Goal: Task Accomplishment & Management: Manage account settings

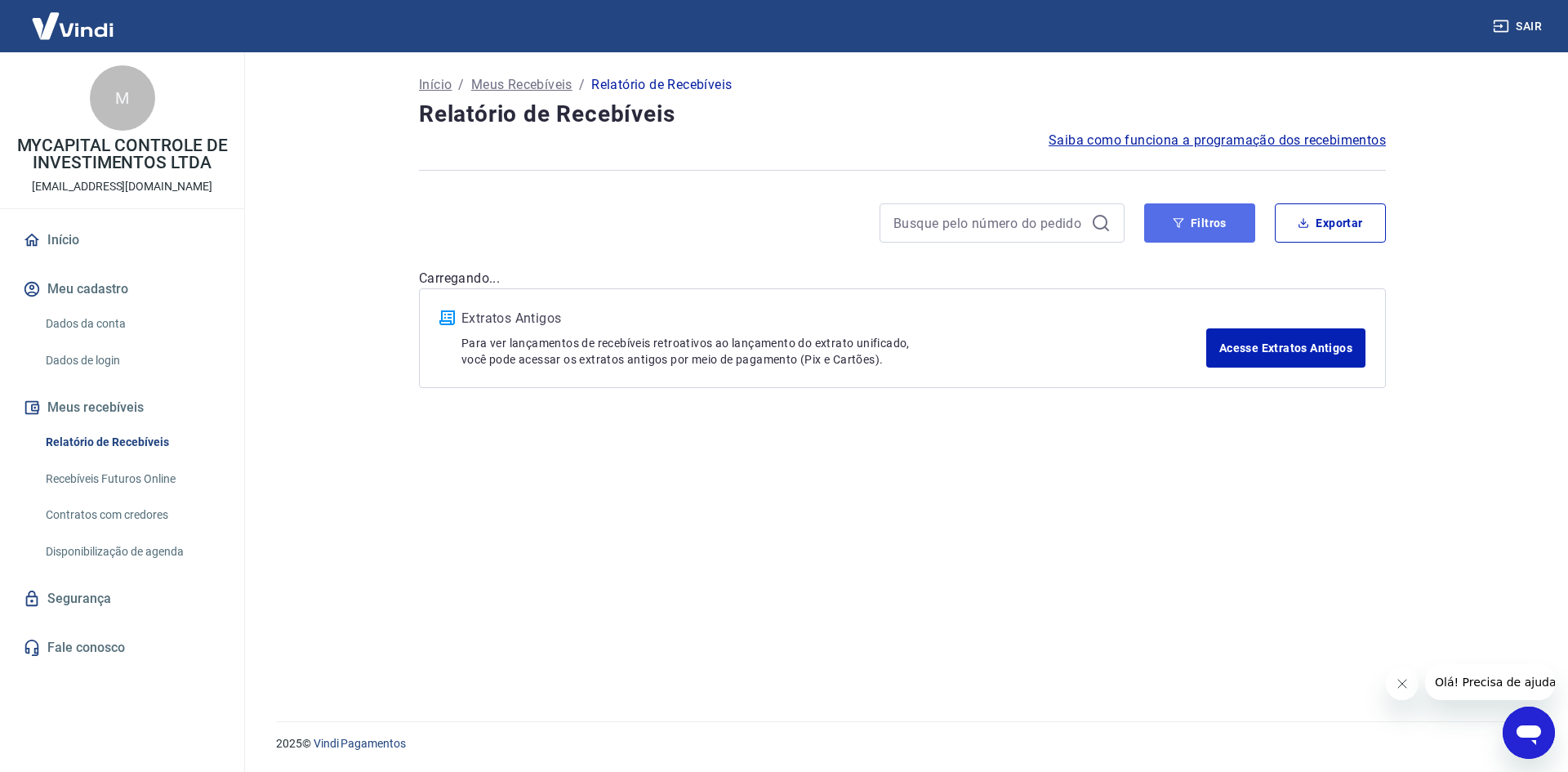
click at [1225, 221] on button "Filtros" at bounding box center [1199, 222] width 111 height 39
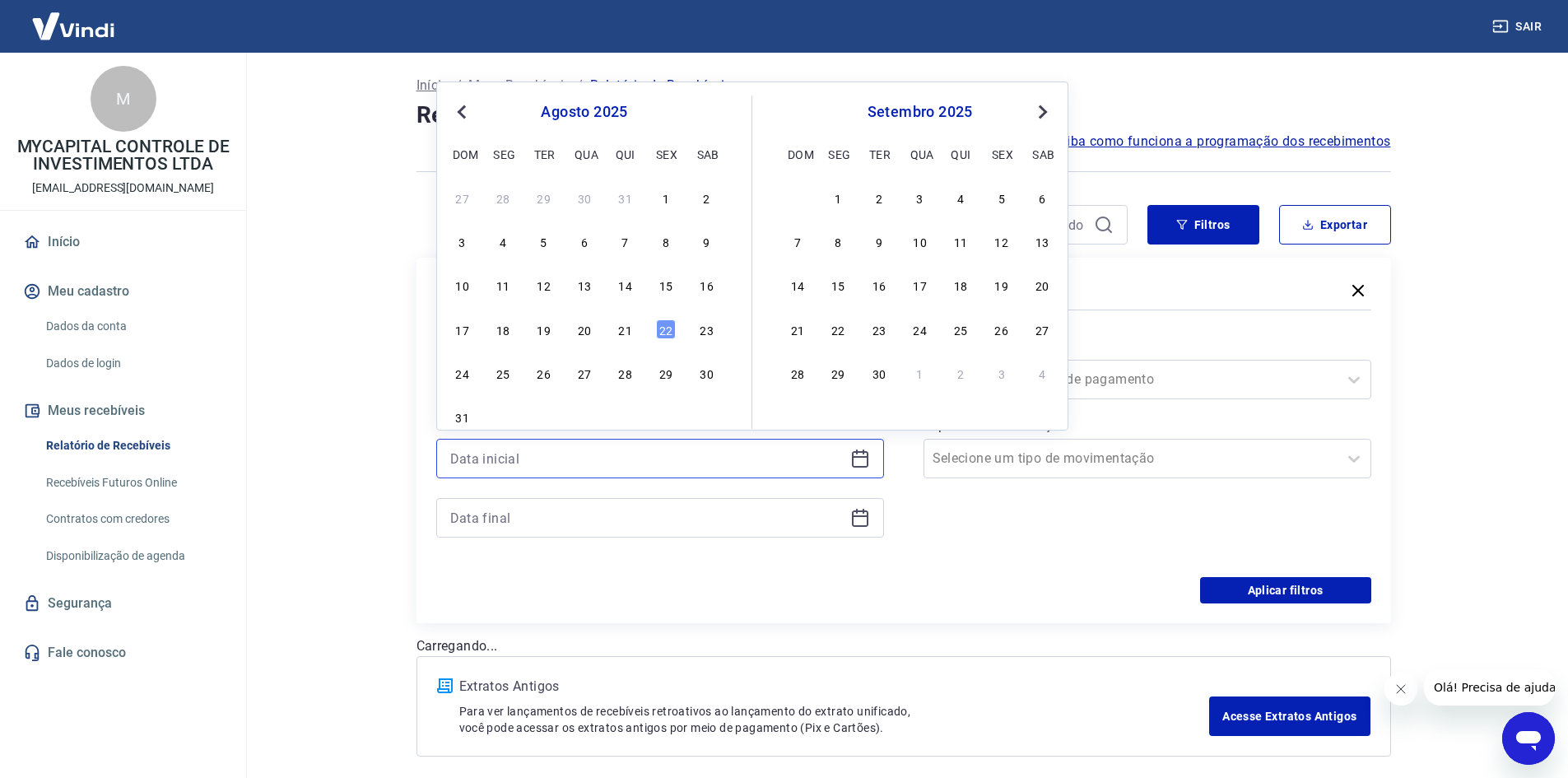
click at [803, 461] on input at bounding box center [647, 459] width 394 height 25
click at [667, 335] on div "22" at bounding box center [666, 329] width 19 height 19
type input "22/08/2025"
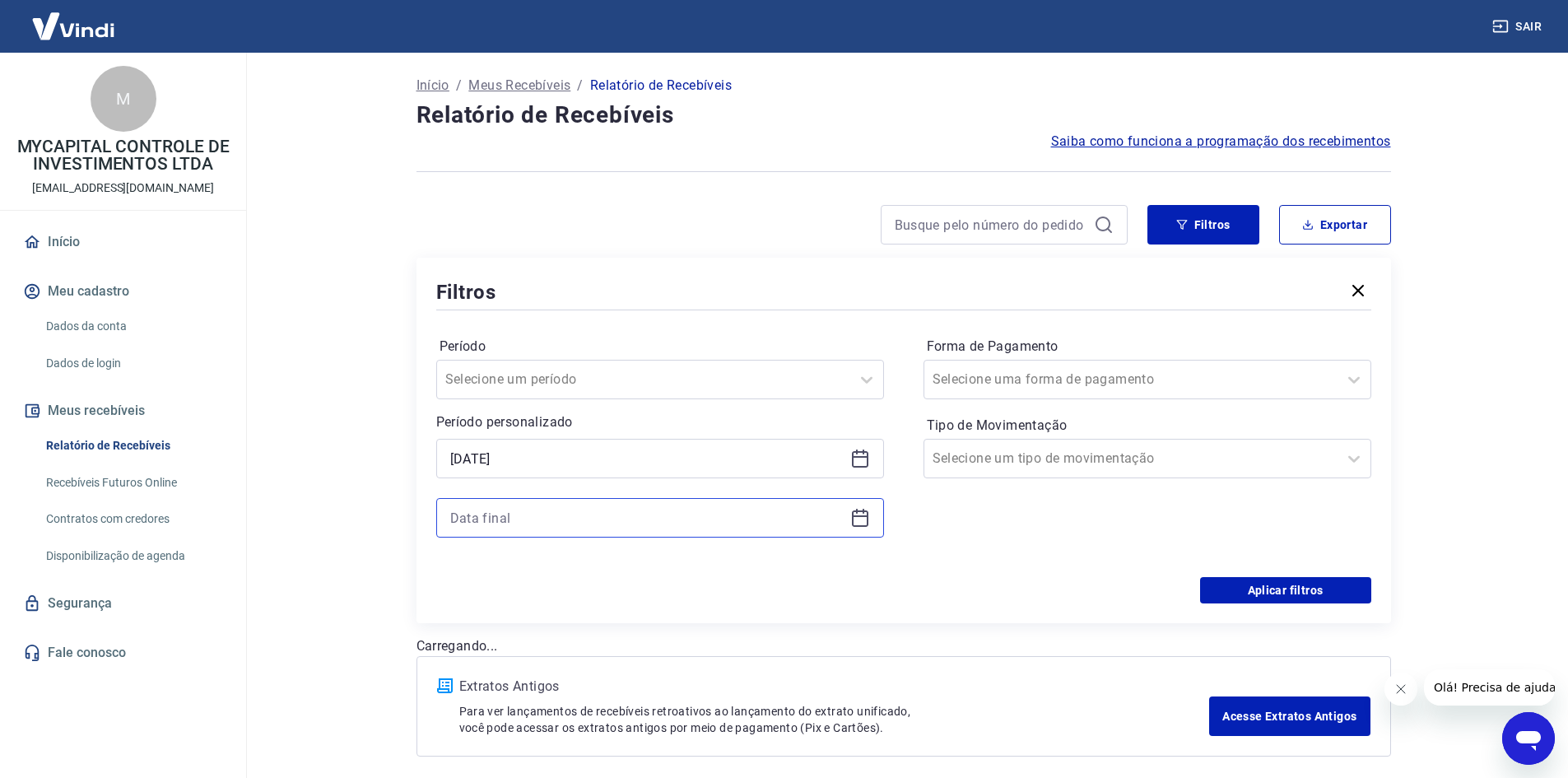
click at [616, 514] on input at bounding box center [647, 518] width 394 height 25
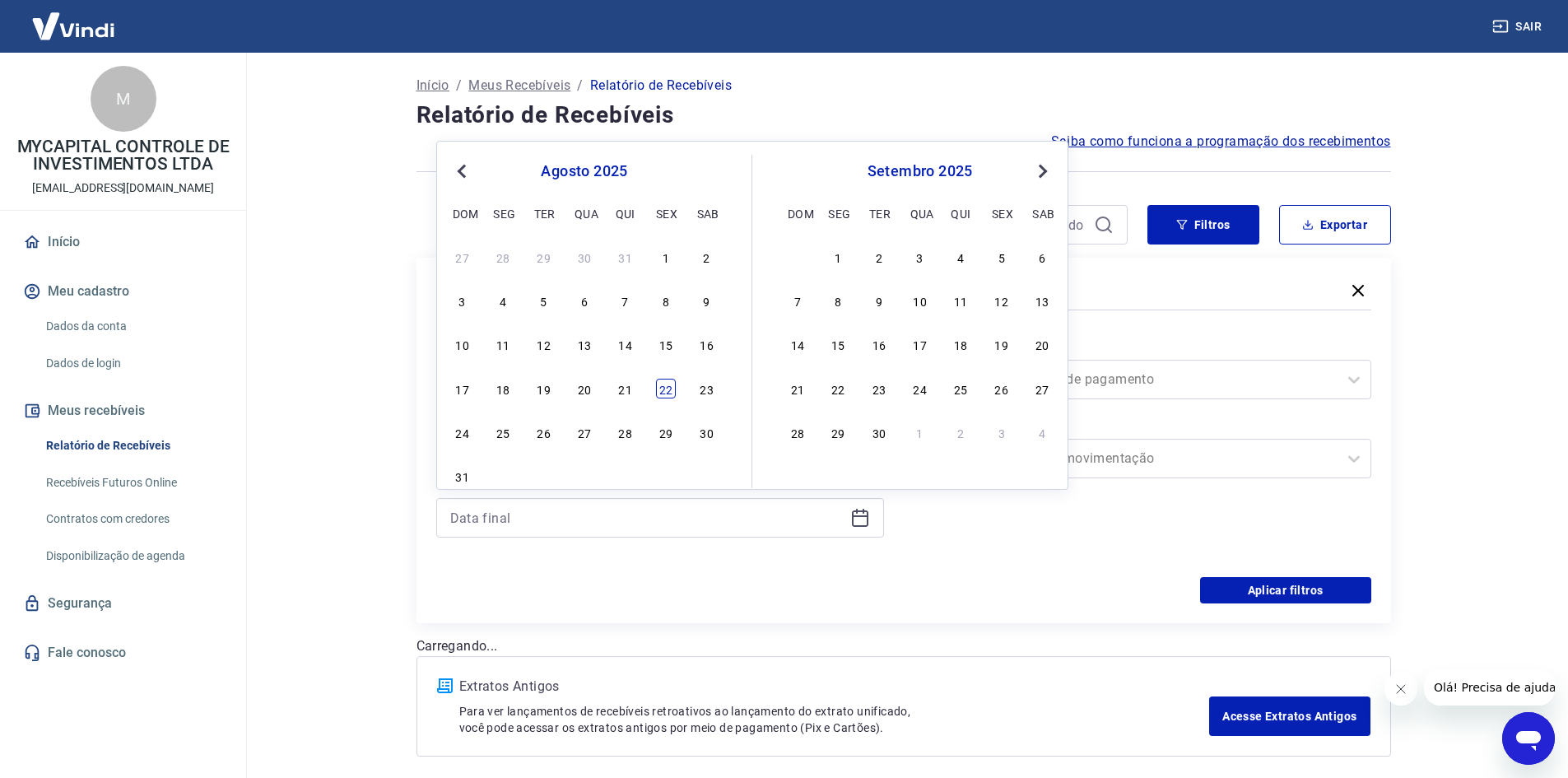
click at [670, 387] on div "22" at bounding box center [666, 388] width 19 height 19
type input "22/08/2025"
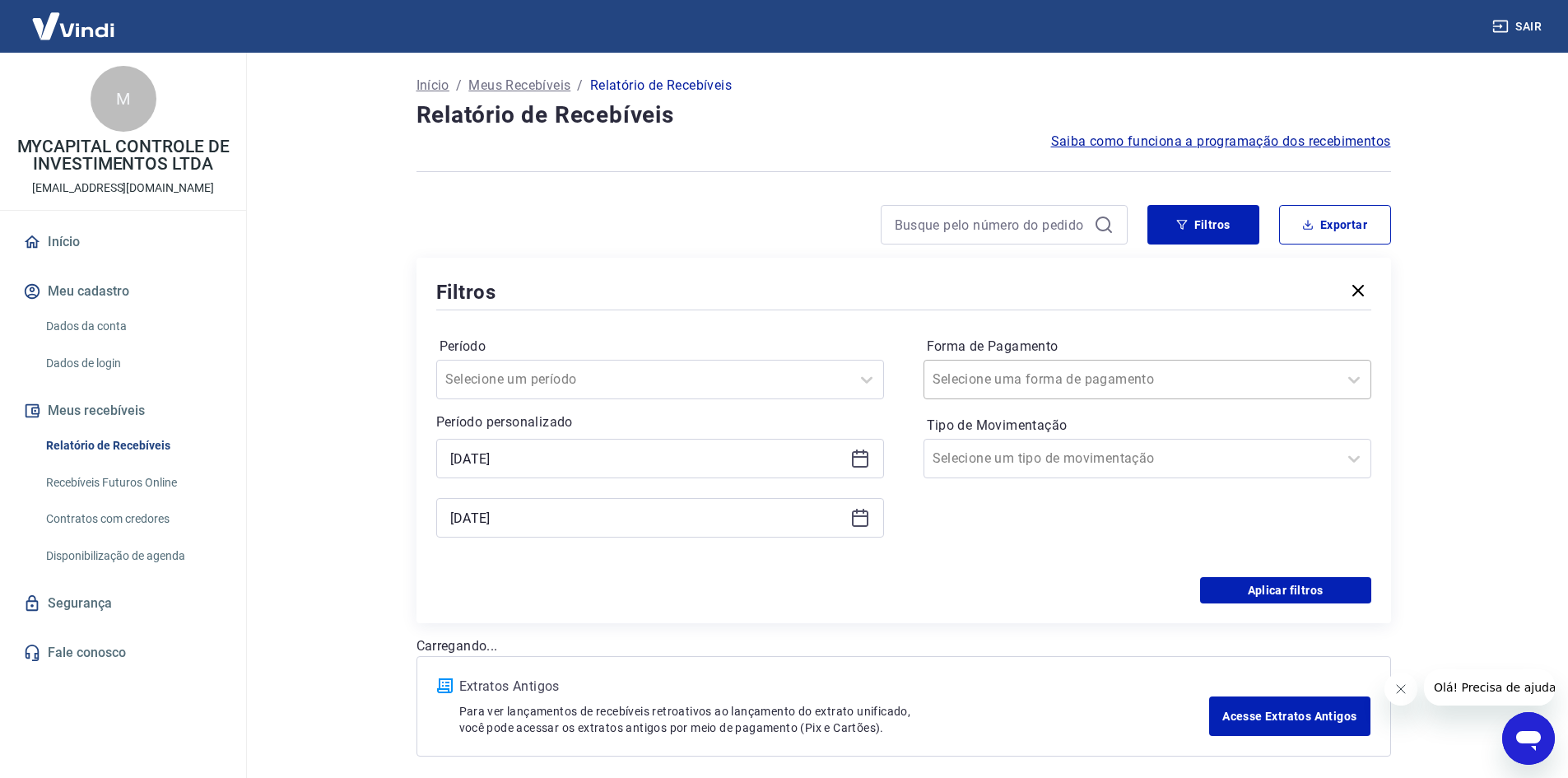
click at [1104, 378] on div at bounding box center [1131, 379] width 397 height 23
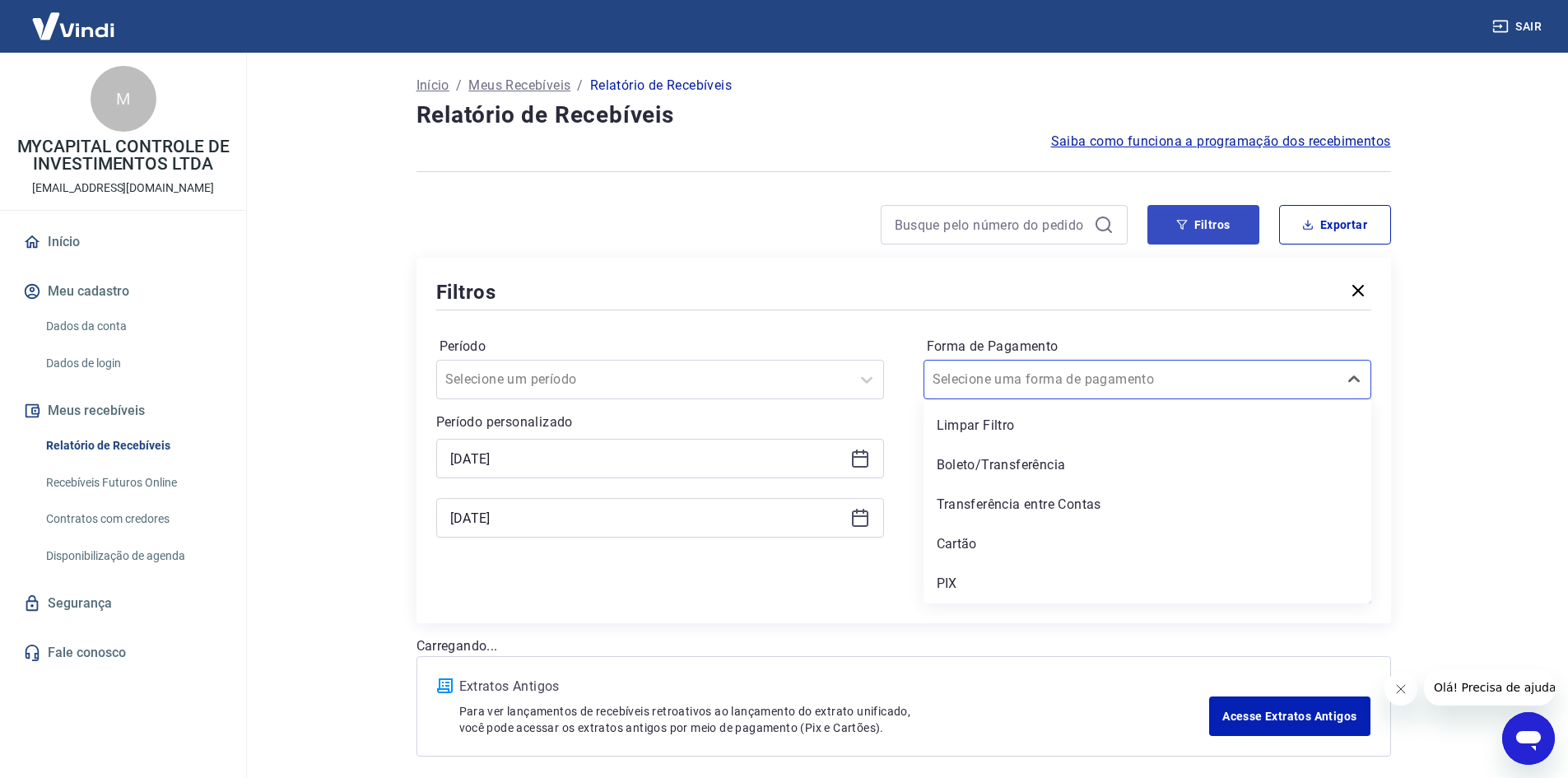
click at [991, 463] on div "Boleto/Transferência" at bounding box center [1148, 464] width 448 height 33
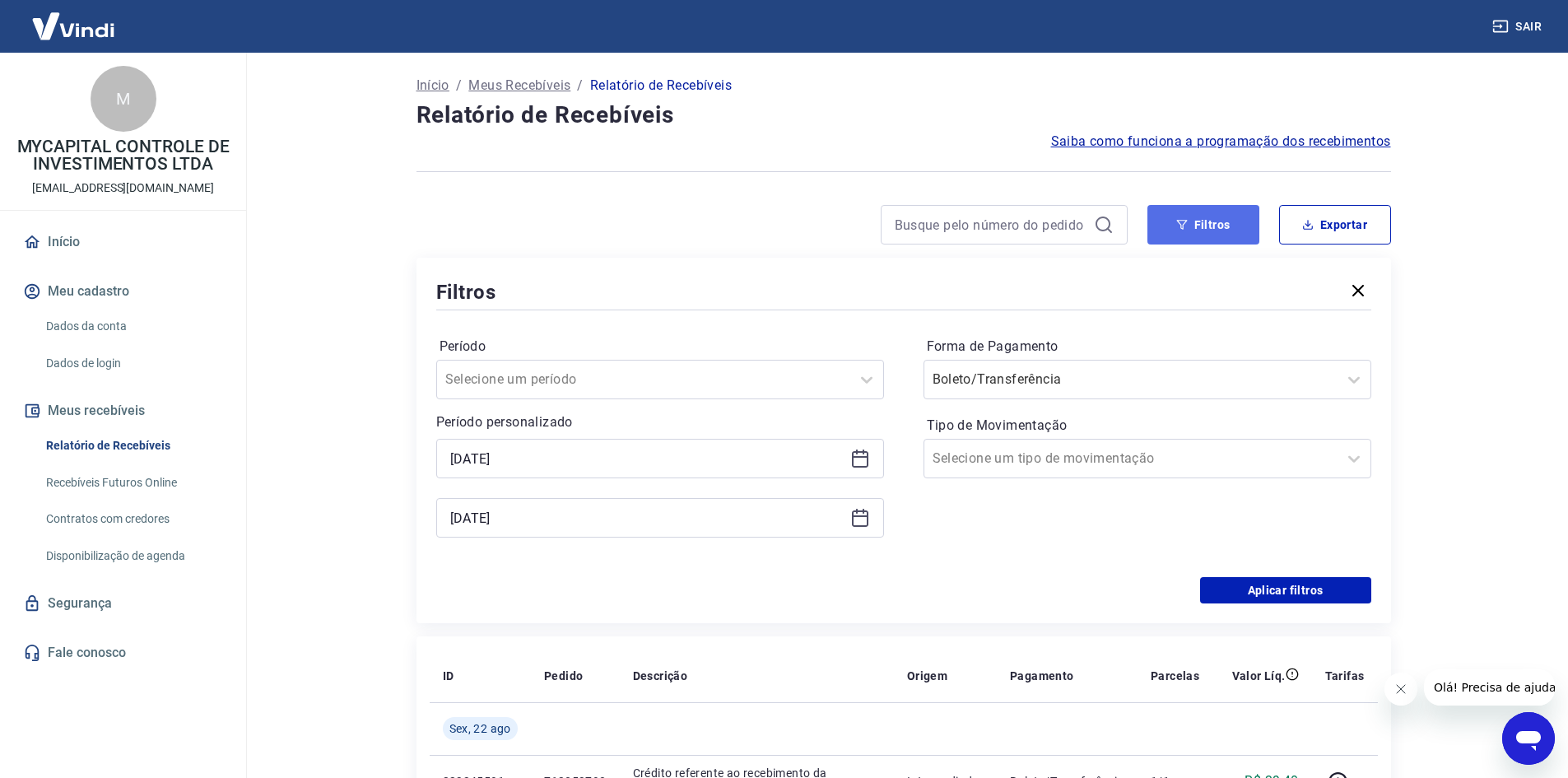
click at [1209, 232] on button "Filtros" at bounding box center [1204, 224] width 112 height 40
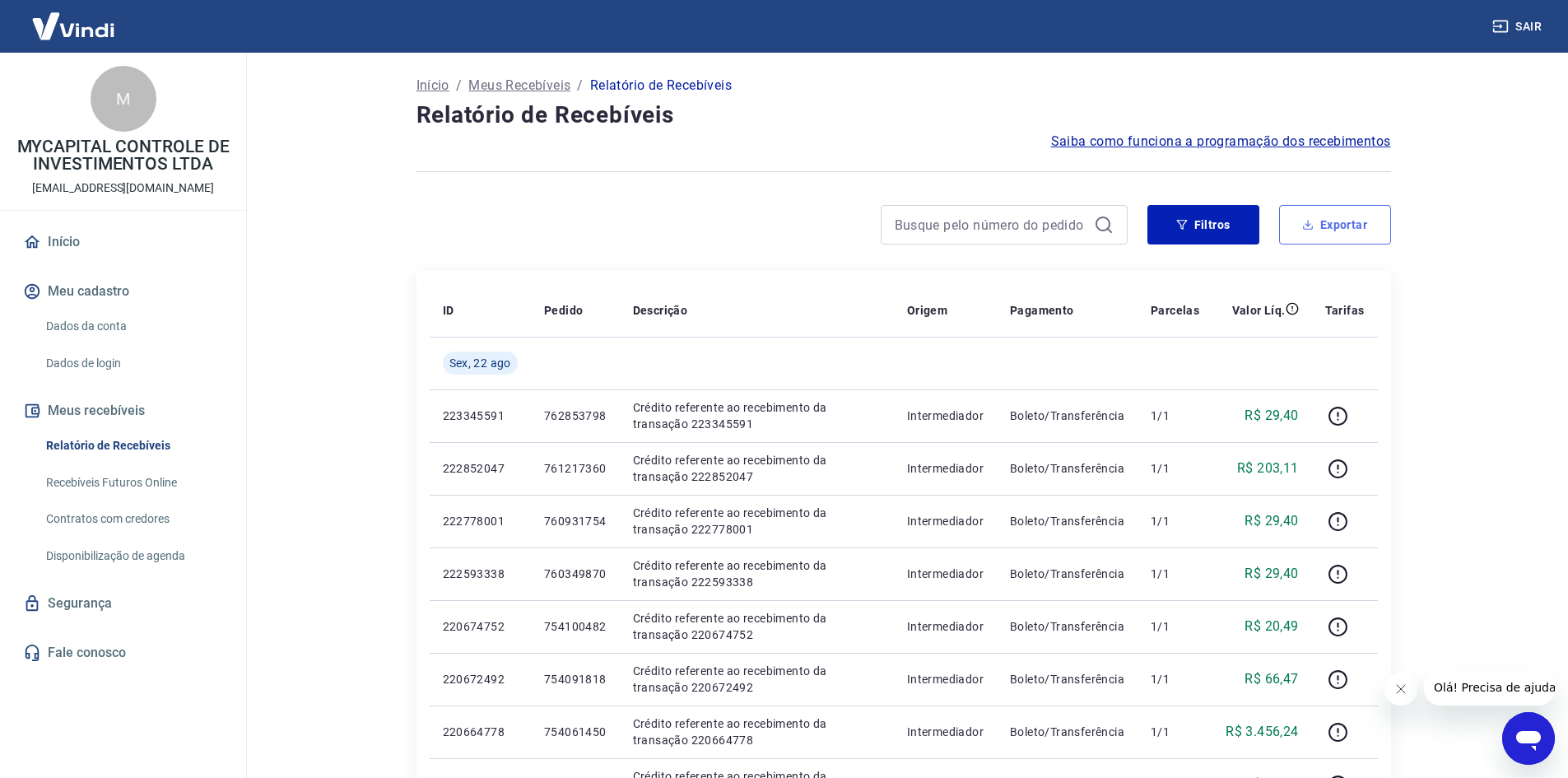
click at [1346, 224] on button "Exportar" at bounding box center [1335, 224] width 112 height 40
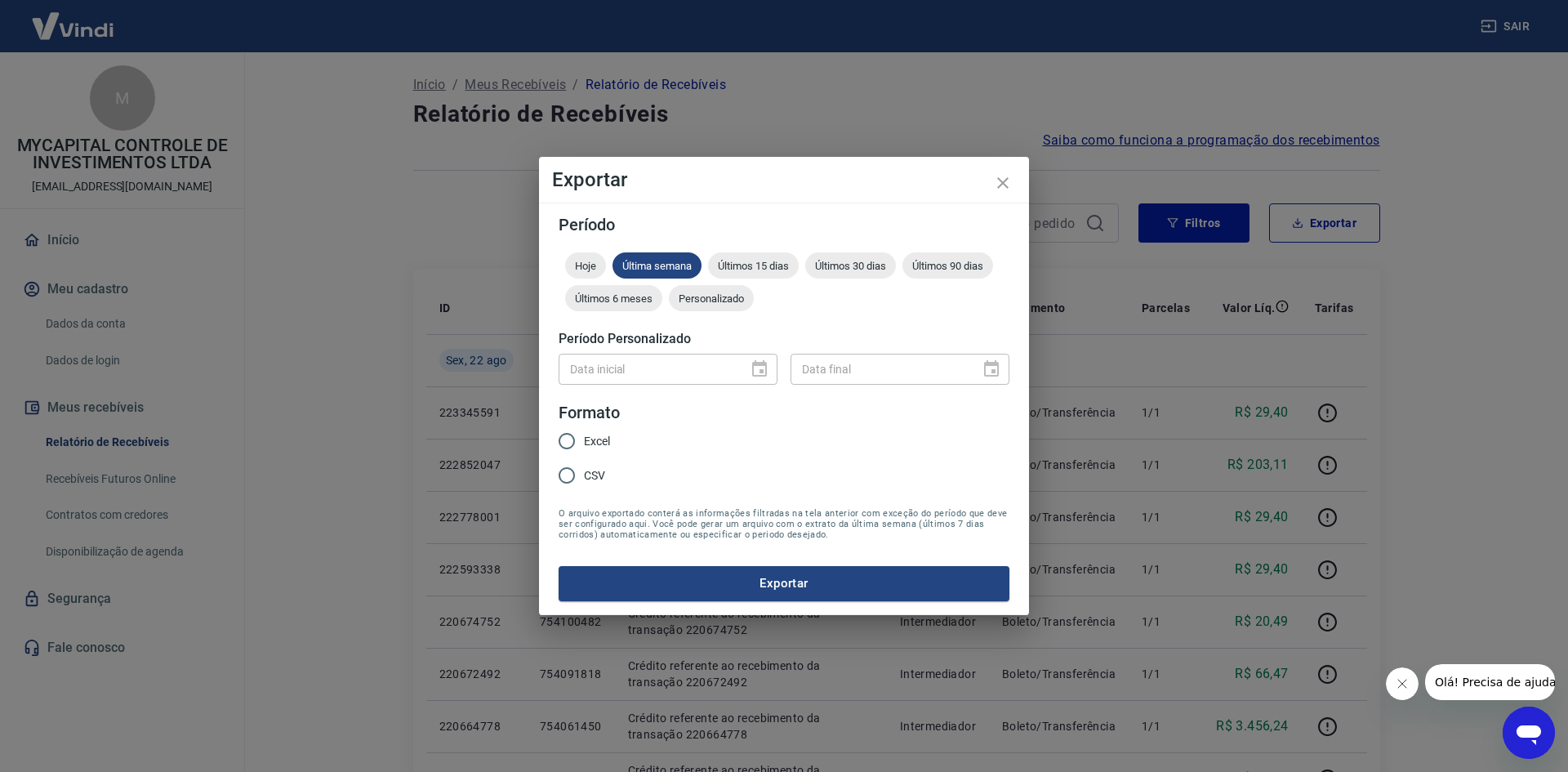
click at [568, 446] on input "Excel" at bounding box center [566, 440] width 34 height 34
radio input "true"
click at [1002, 181] on icon "close" at bounding box center [1002, 182] width 11 height 11
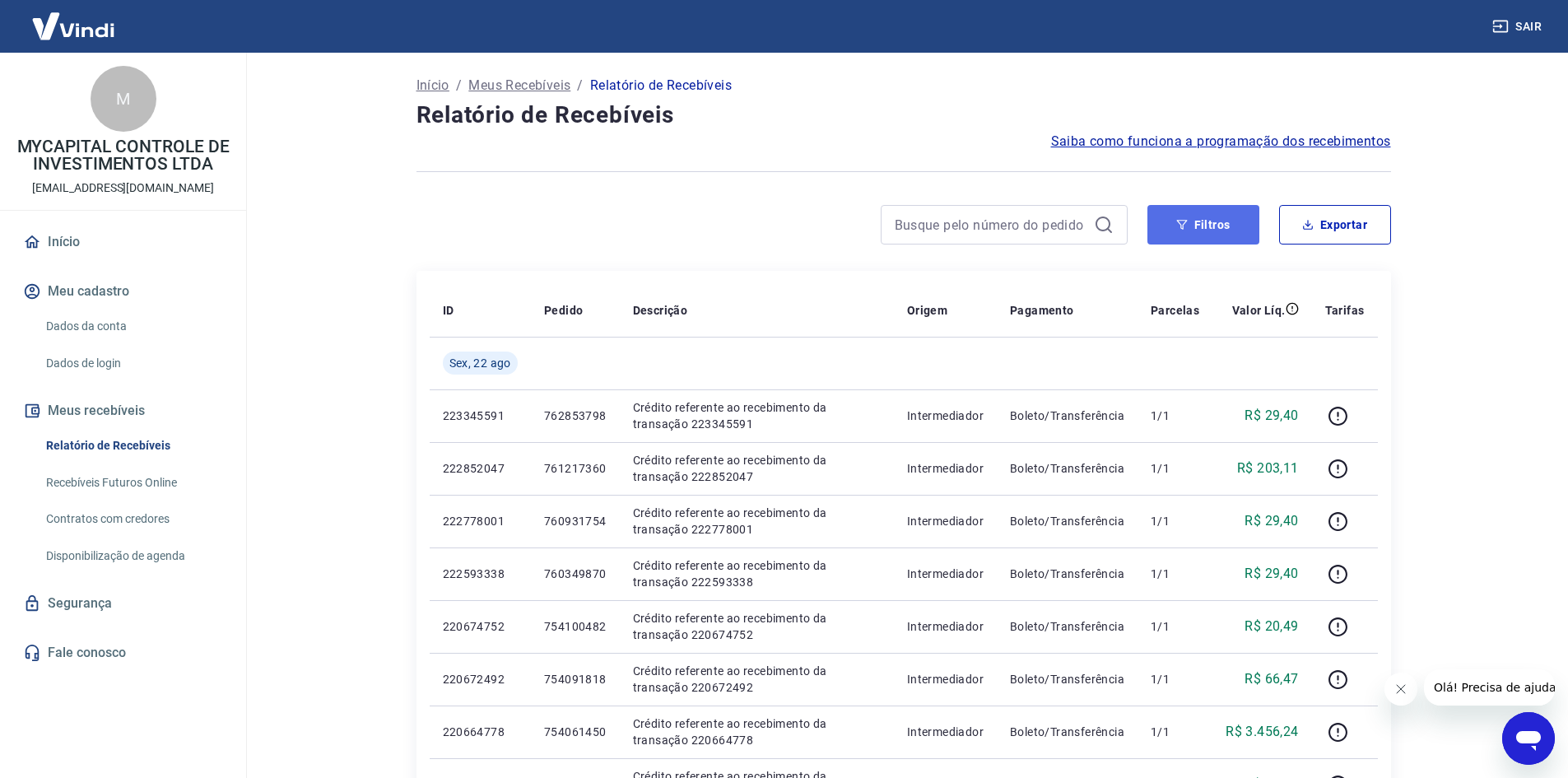
click at [1196, 213] on button "Filtros" at bounding box center [1204, 224] width 112 height 40
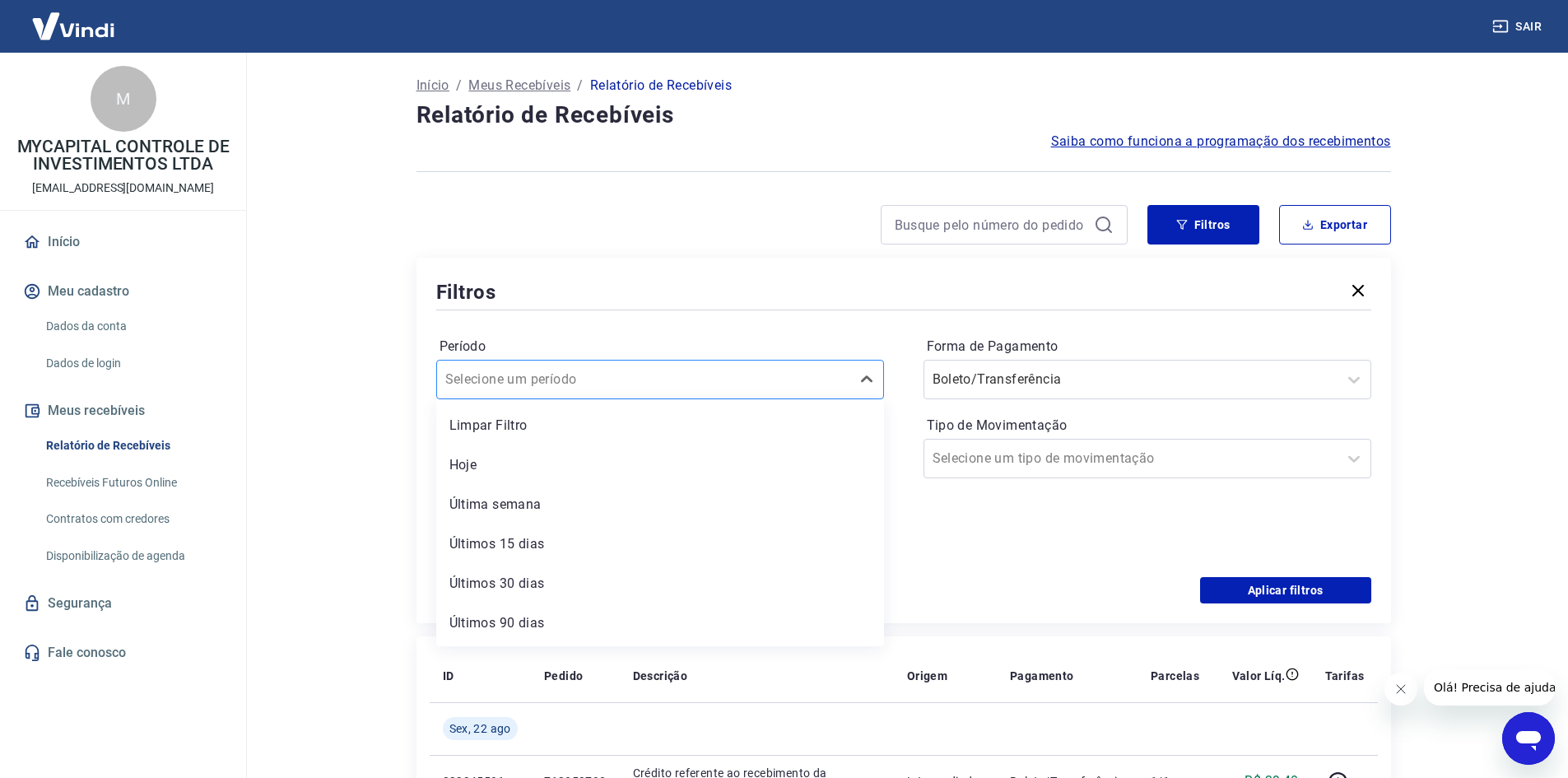
click at [615, 385] on div at bounding box center [644, 379] width 397 height 23
click at [614, 301] on div "Filtros" at bounding box center [904, 291] width 935 height 29
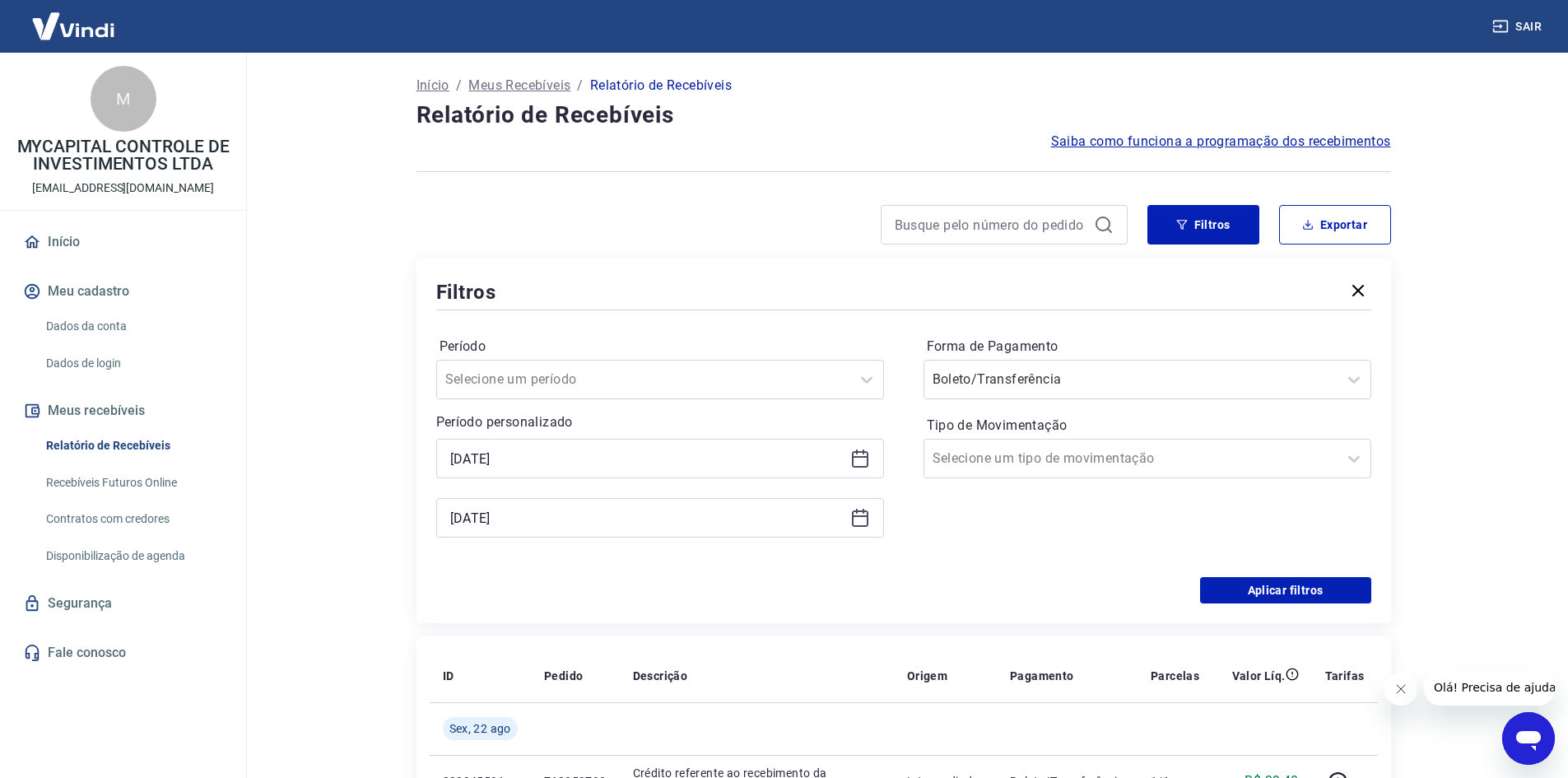
click at [586, 445] on div "22/08/2025" at bounding box center [660, 458] width 448 height 40
click at [567, 464] on input "22/08/2025" at bounding box center [647, 459] width 394 height 25
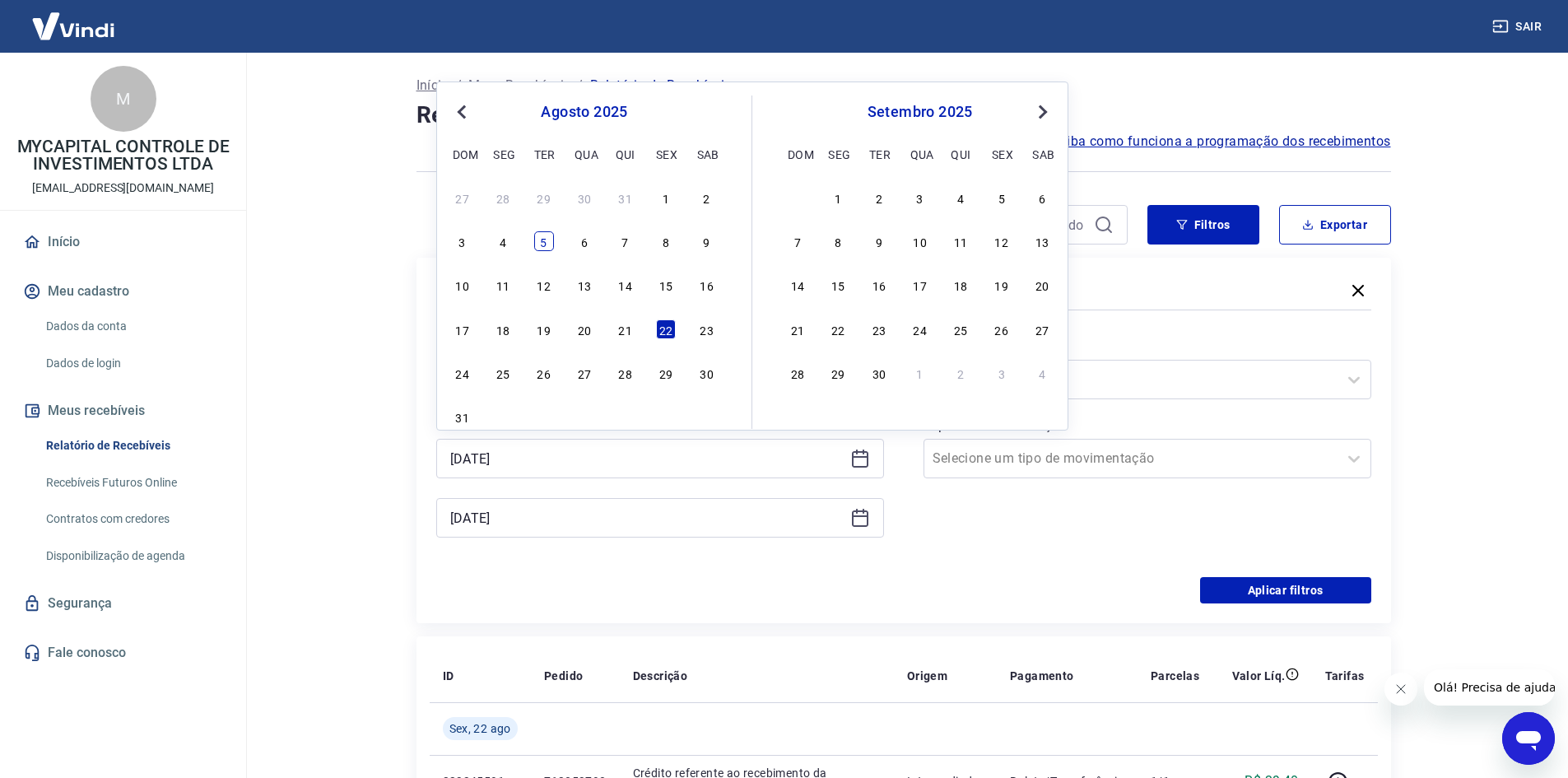
click at [553, 246] on div "5" at bounding box center [544, 241] width 19 height 19
click at [553, 246] on div "Filtros Exportar Filtros Período Selecione um período Período personalizado 22/…" at bounding box center [904, 414] width 975 height 418
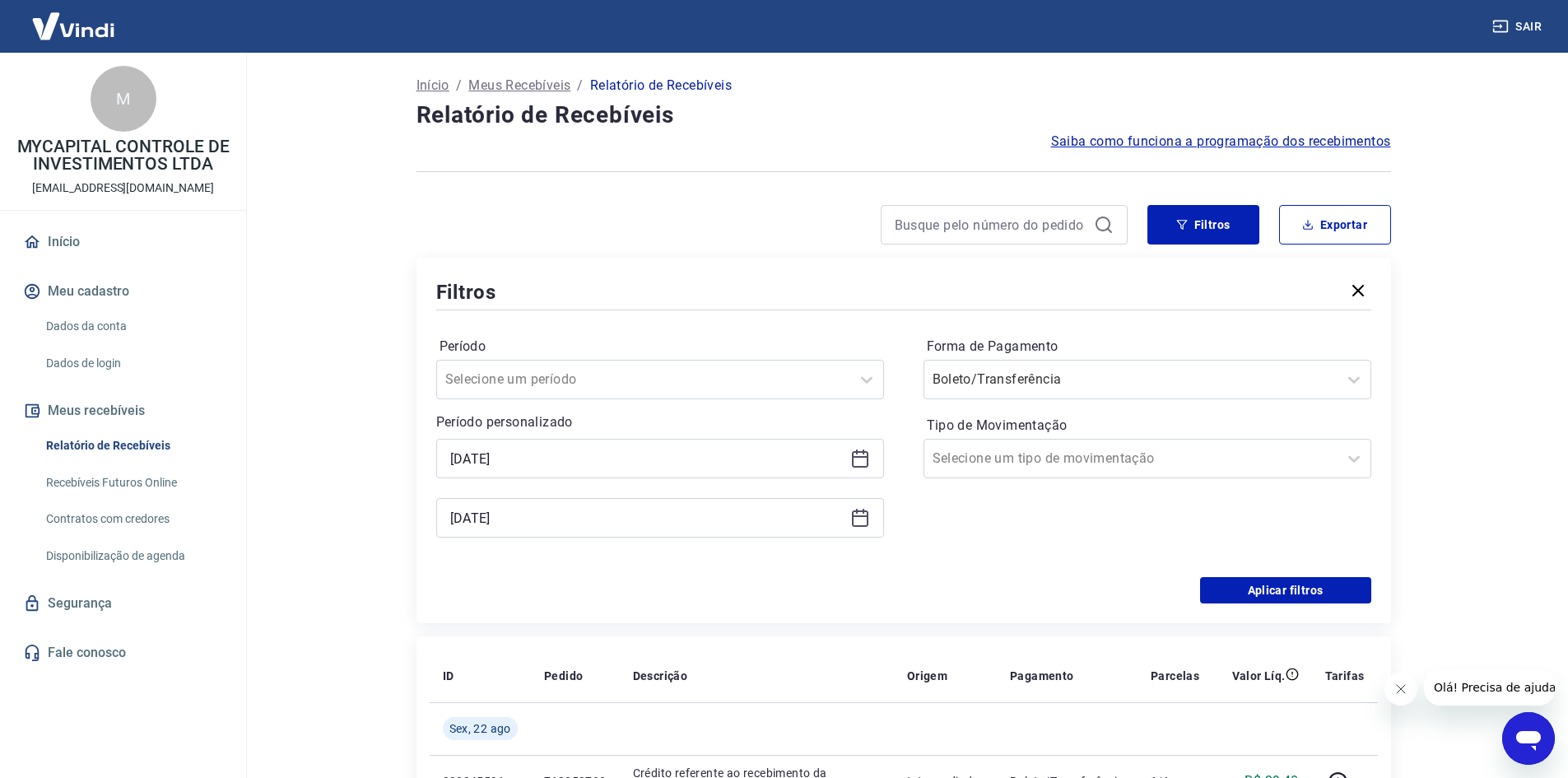
type input "05/08/2025"
click at [574, 531] on div "22/08/2025" at bounding box center [660, 517] width 448 height 40
click at [584, 534] on div "22/08/2025" at bounding box center [660, 517] width 448 height 40
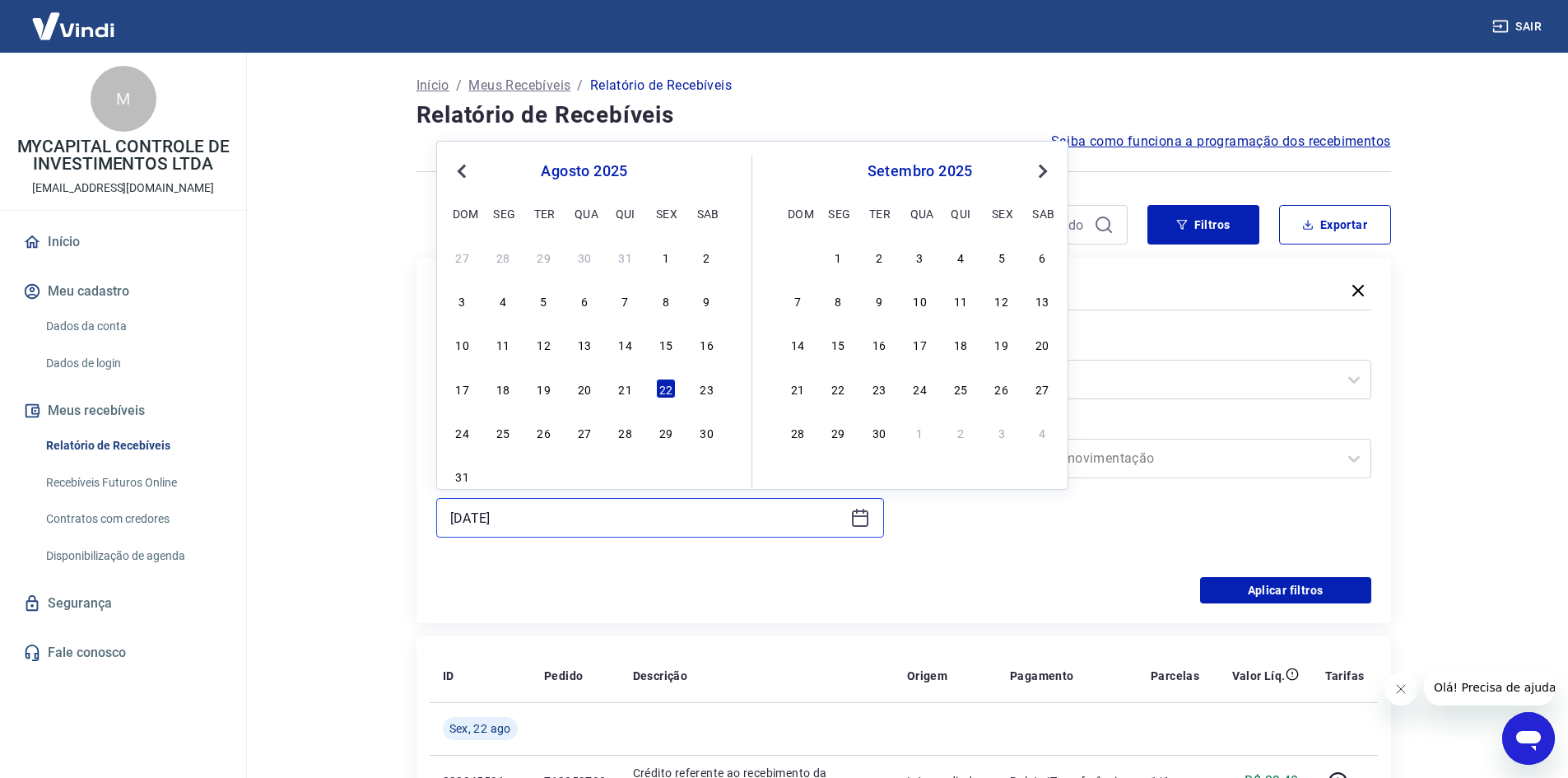
click at [592, 513] on input "22/08/2025" at bounding box center [647, 518] width 394 height 25
click at [541, 304] on div "5" at bounding box center [544, 300] width 19 height 19
click at [541, 304] on div "Filtros" at bounding box center [904, 291] width 935 height 29
type input "05/08/2025"
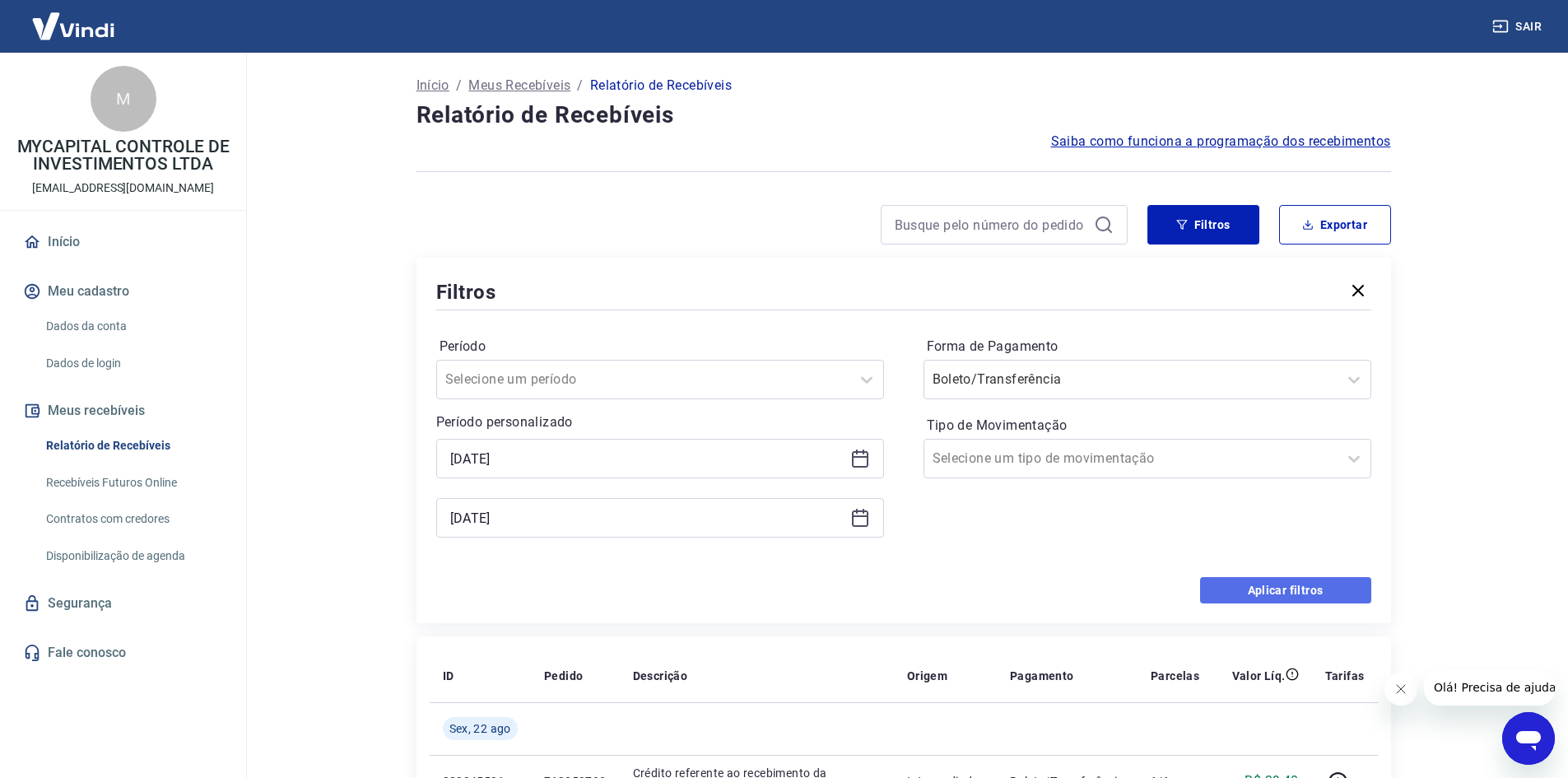
click at [1269, 585] on button "Aplicar filtros" at bounding box center [1286, 590] width 171 height 26
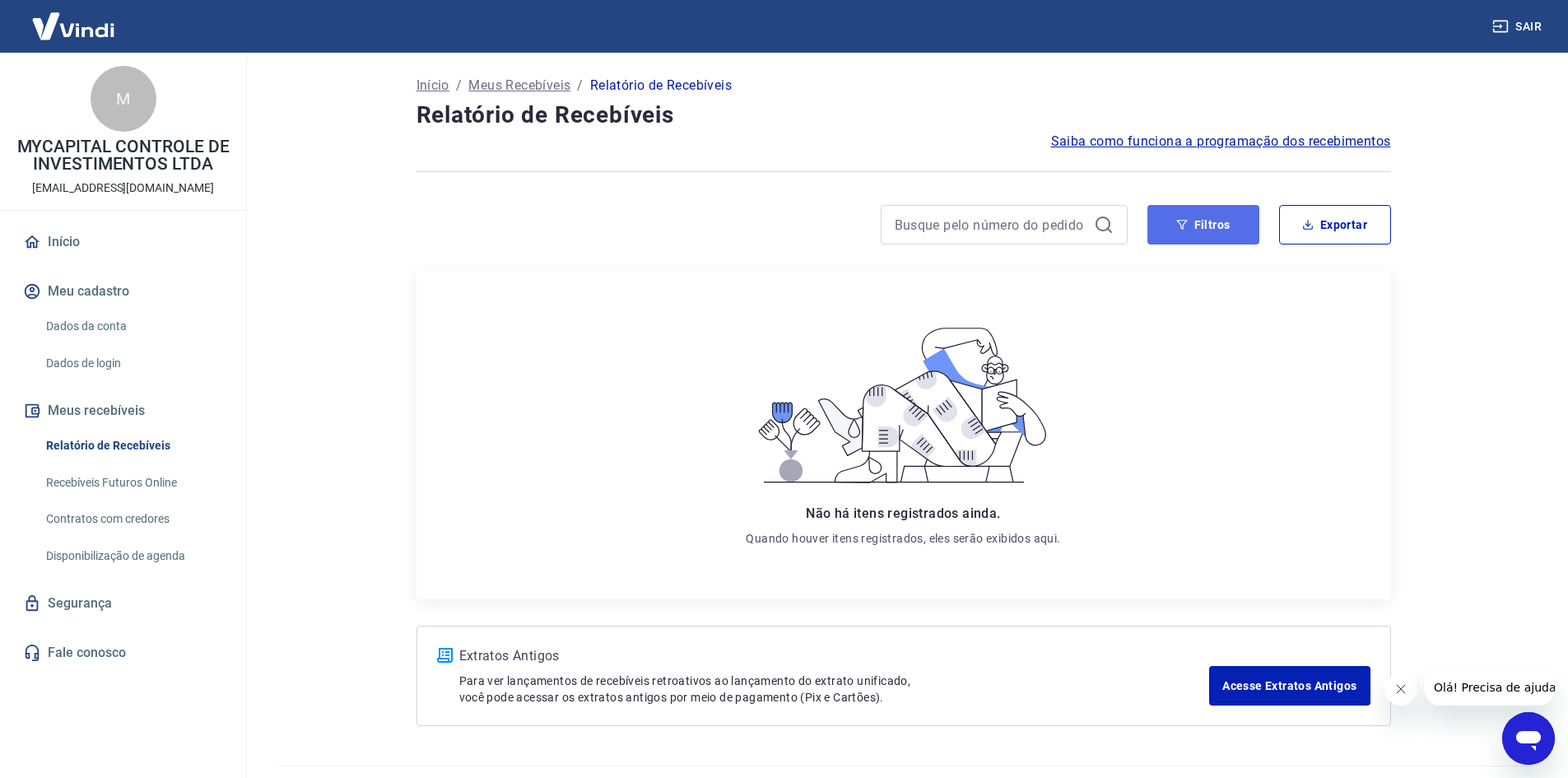
click at [1219, 241] on button "Filtros" at bounding box center [1204, 224] width 112 height 40
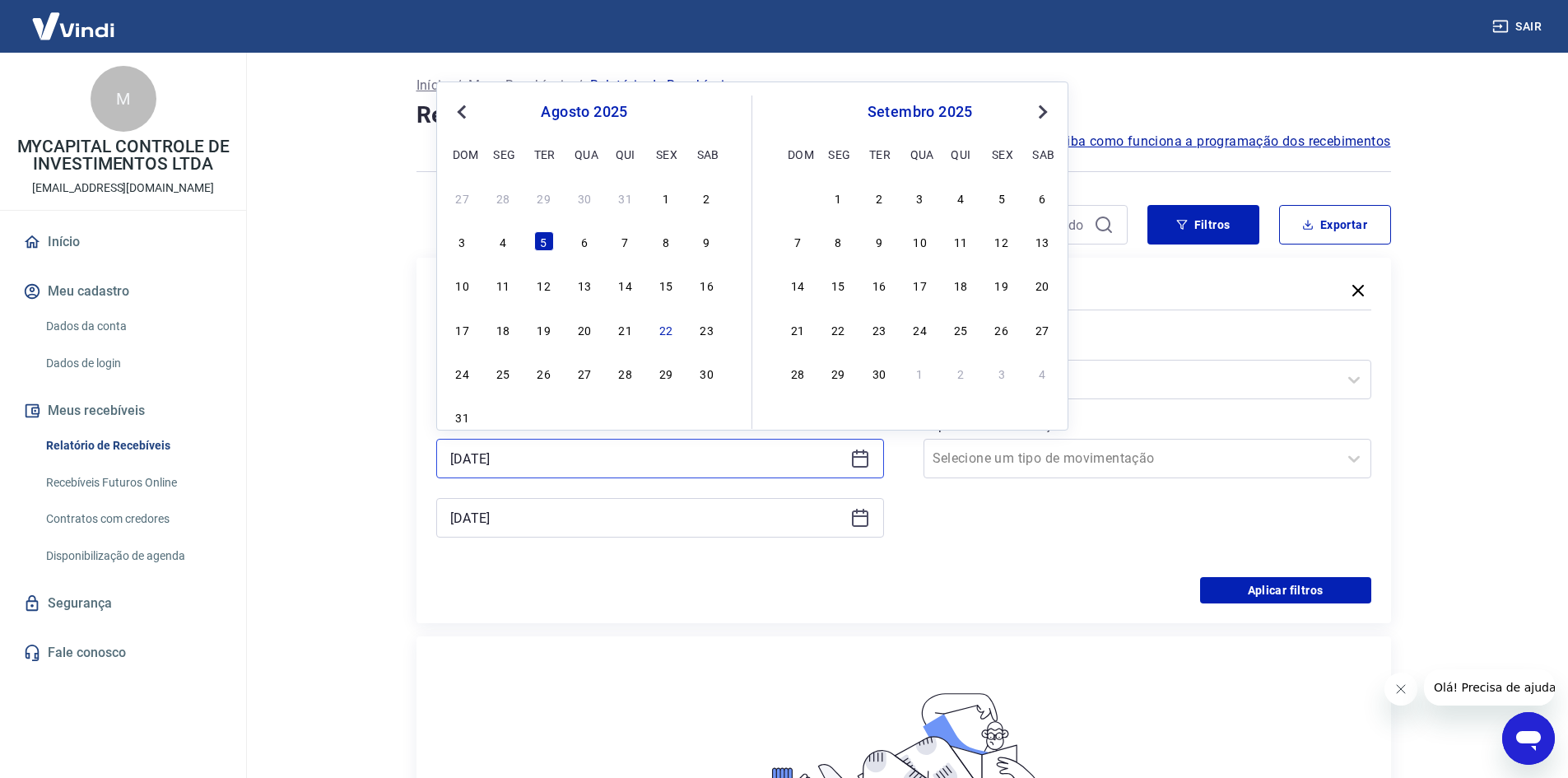
click at [596, 464] on input "05/08/2025" at bounding box center [647, 459] width 394 height 25
click at [658, 332] on div "22" at bounding box center [666, 329] width 19 height 19
type input "22/08/2025"
click at [658, 332] on div "Período Selecione um período Período personalizado 22/08/2025 Previous Month Ne…" at bounding box center [904, 445] width 935 height 264
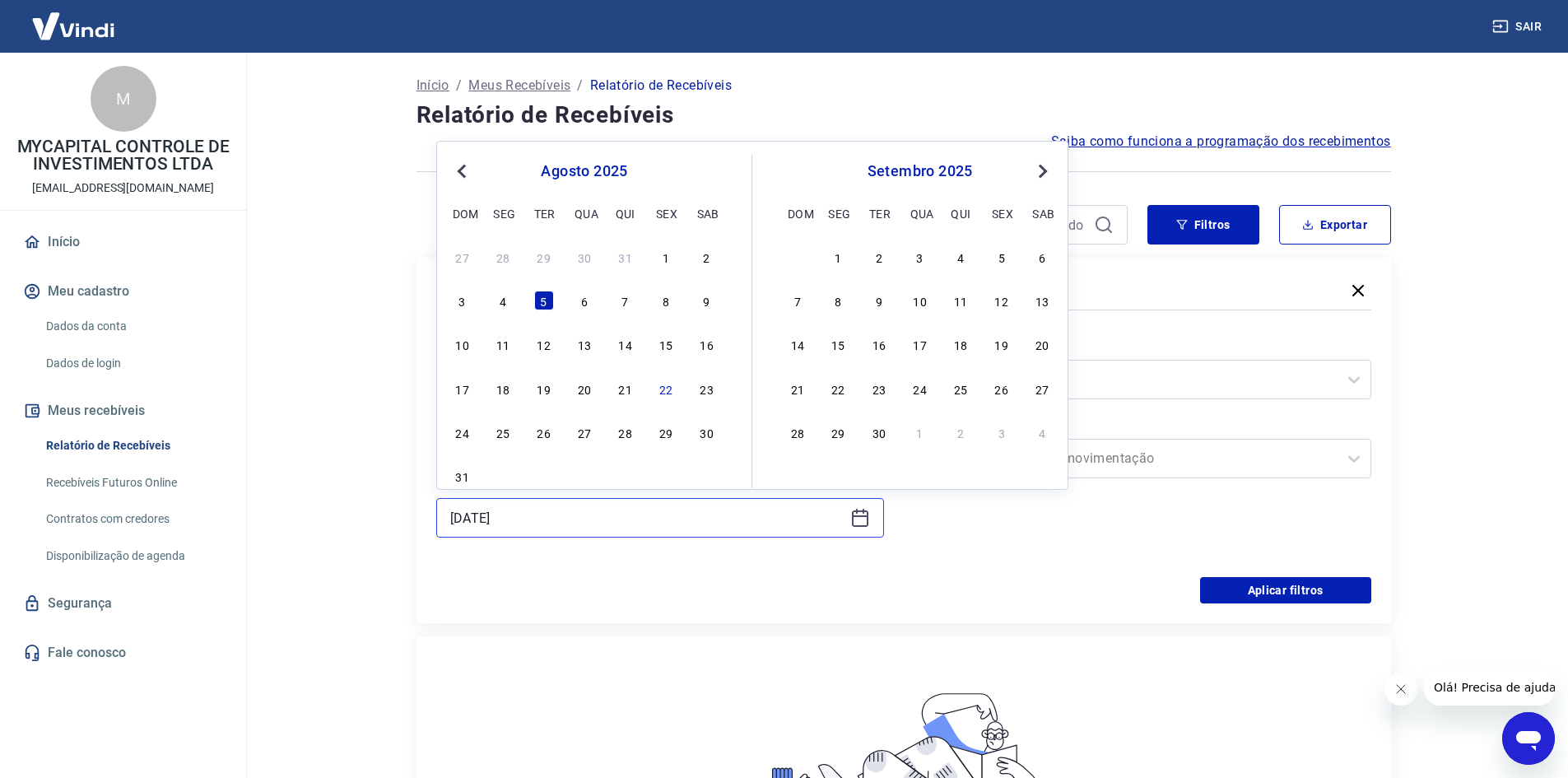
click at [613, 511] on input "05/08/2025" at bounding box center [647, 518] width 394 height 25
click at [664, 390] on div "22" at bounding box center [666, 388] width 19 height 19
type input "22/08/2025"
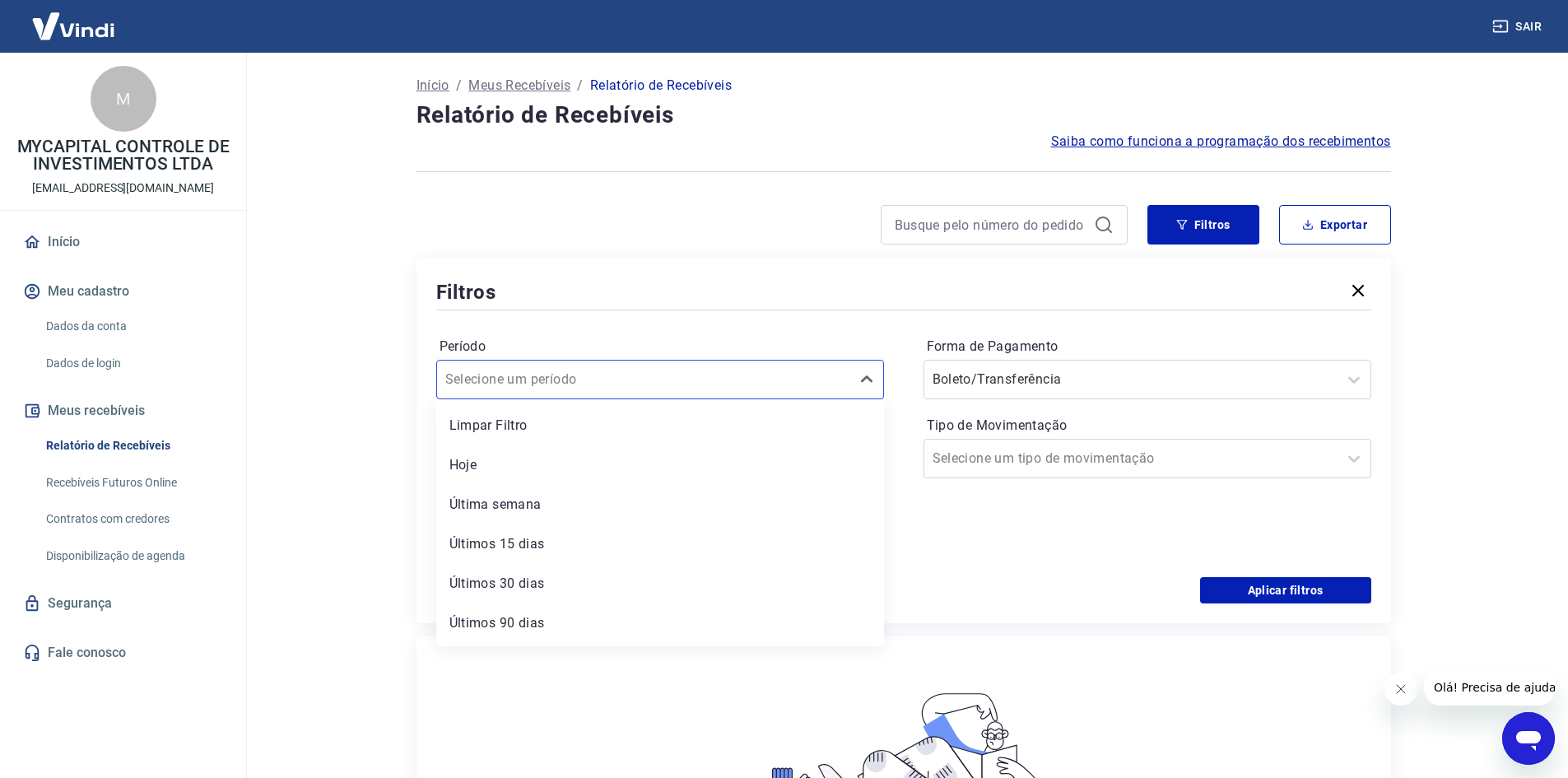
click at [664, 390] on div at bounding box center [644, 379] width 397 height 23
click at [1119, 557] on div "Período option Hoje focused, 2 of 7. 7 results available. Use Up and Down to ch…" at bounding box center [904, 445] width 935 height 264
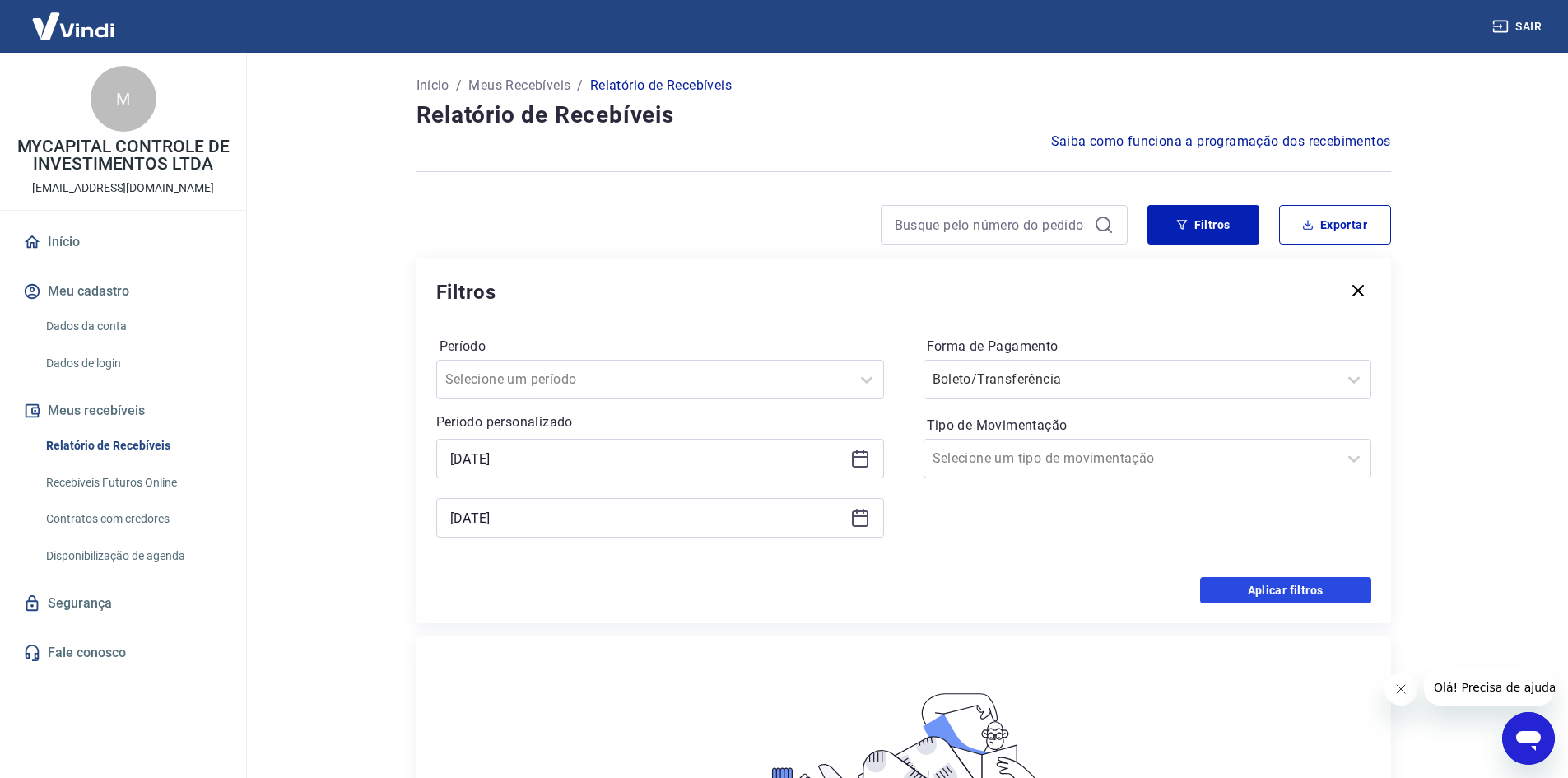
drag, startPoint x: 1354, startPoint y: 587, endPoint x: 1242, endPoint y: 567, distance: 113.8
click at [1354, 587] on button "Aplicar filtros" at bounding box center [1286, 590] width 171 height 26
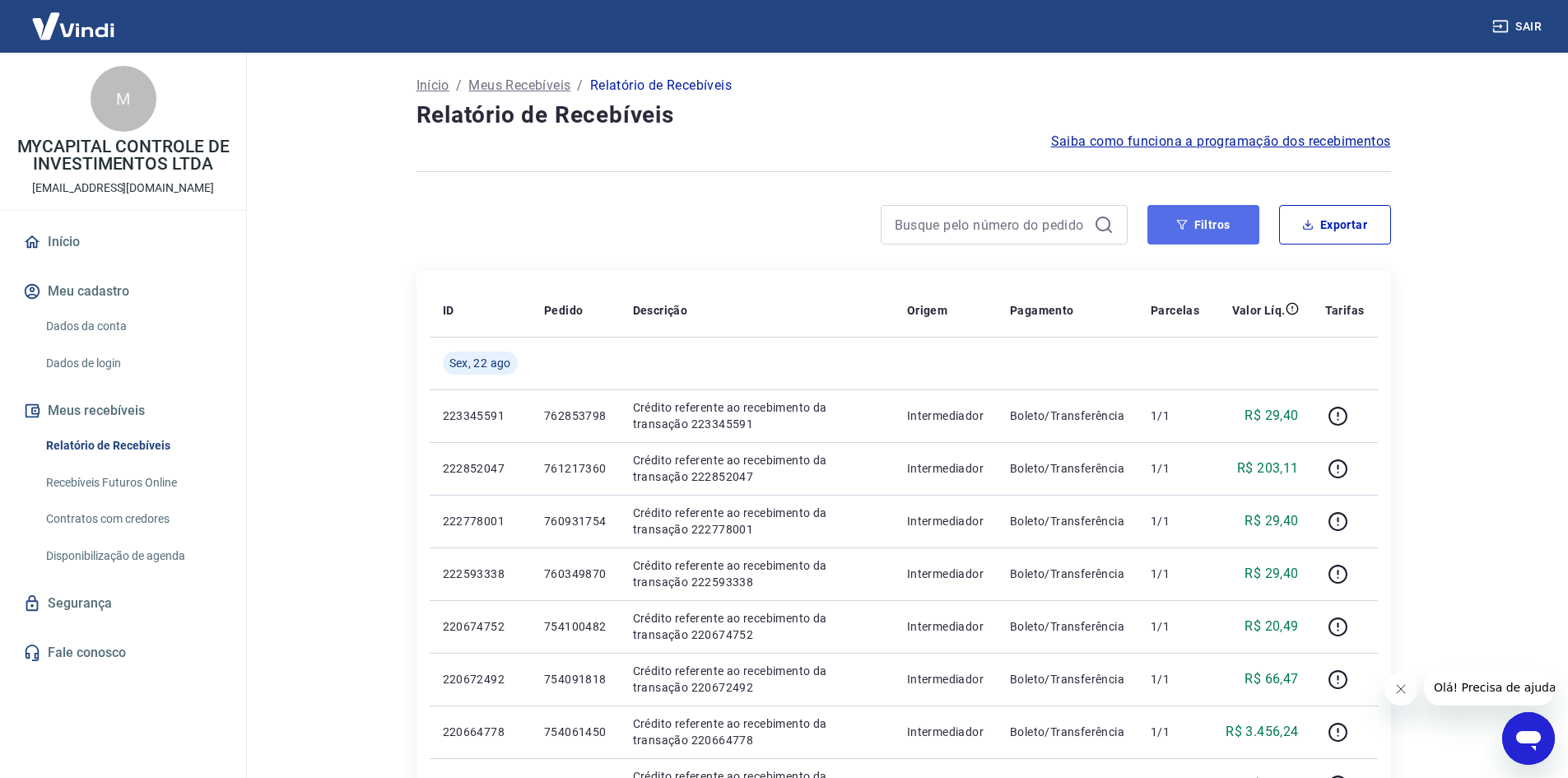
click at [1206, 227] on button "Filtros" at bounding box center [1204, 224] width 112 height 40
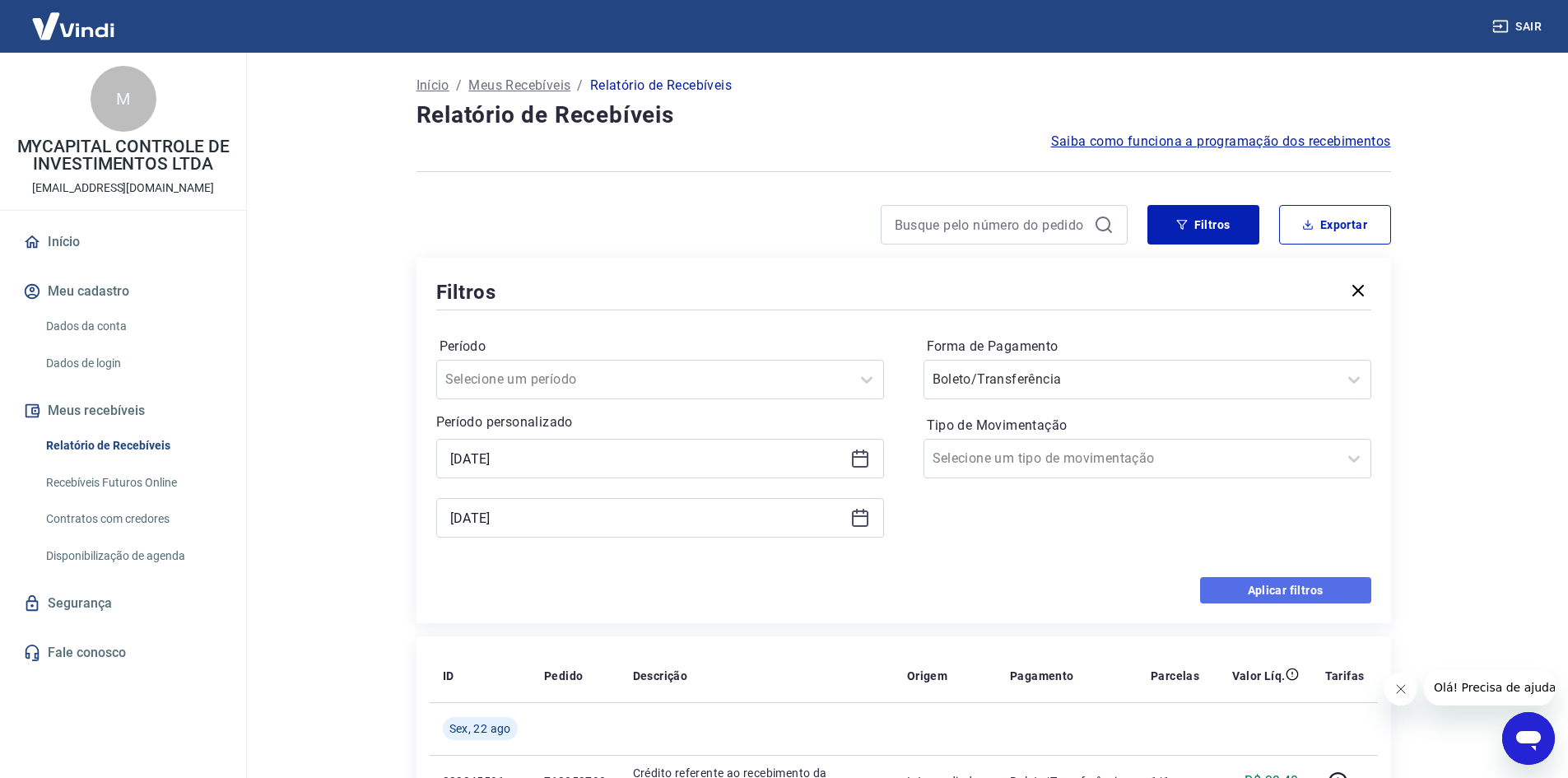
click at [1271, 590] on button "Aplicar filtros" at bounding box center [1286, 590] width 171 height 26
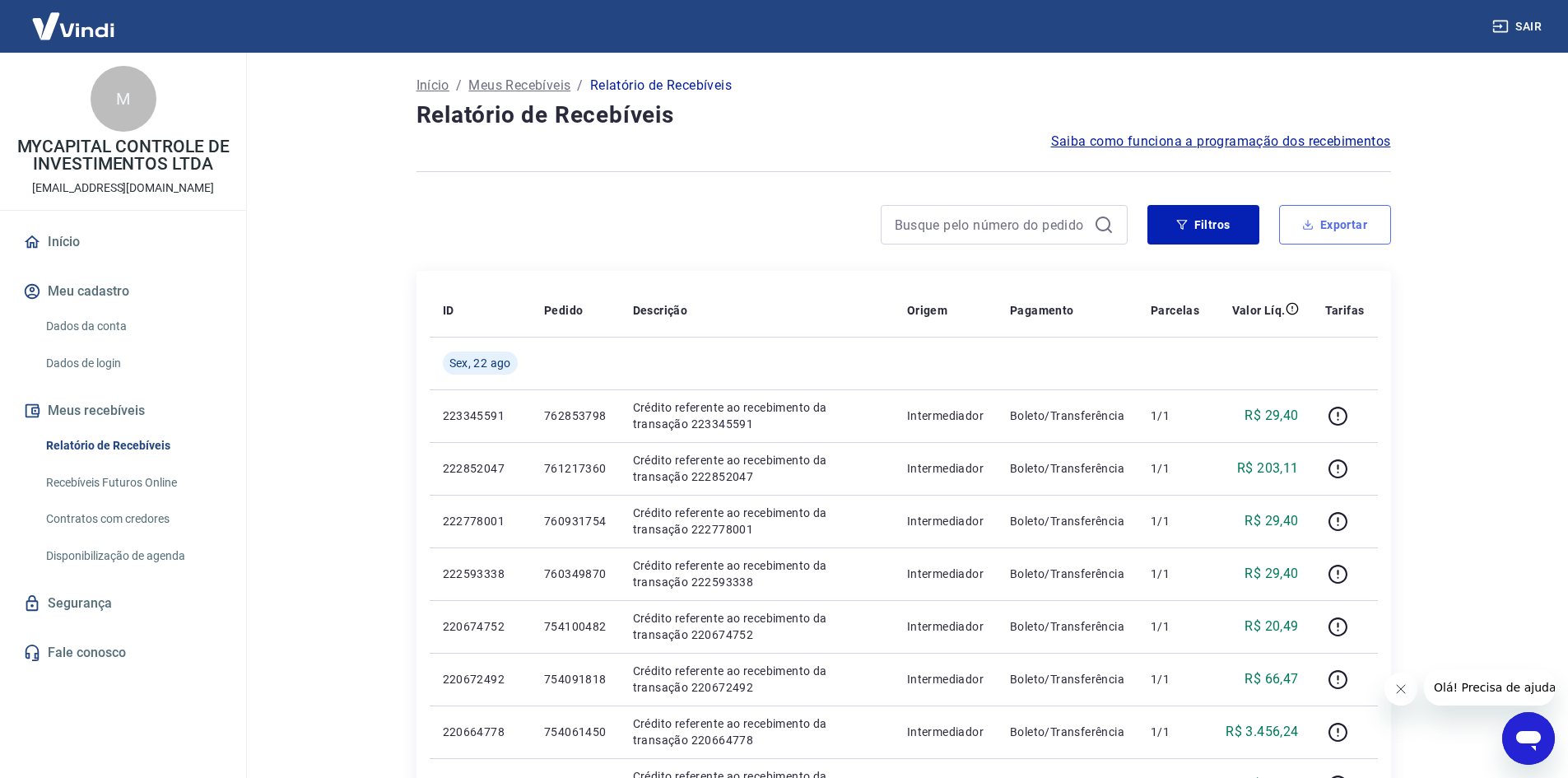
click at [1337, 217] on button "Exportar" at bounding box center [1335, 224] width 112 height 40
type input "22/08/2025"
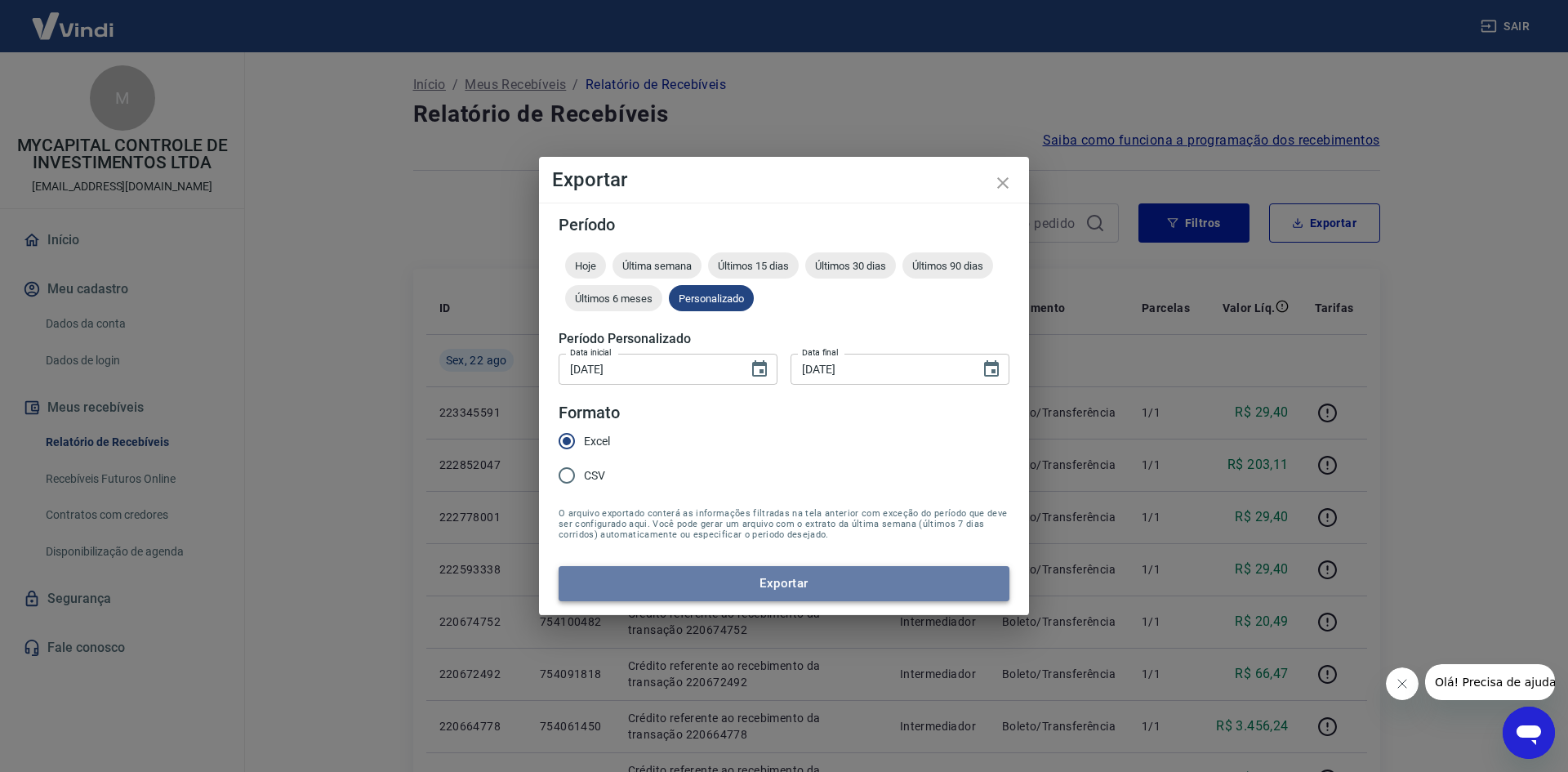
click at [814, 593] on button "Exportar" at bounding box center [784, 583] width 451 height 34
